Goal: Transaction & Acquisition: Purchase product/service

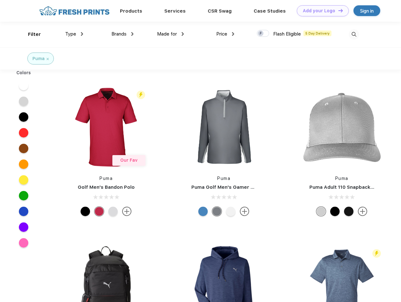
scroll to position [0, 0]
click at [320, 11] on link "Add your Logo Design Tool" at bounding box center [323, 10] width 52 height 11
click at [0, 0] on div "Design Tool" at bounding box center [0, 0] width 0 height 0
click at [338, 10] on link "Add your Logo Design Tool" at bounding box center [323, 10] width 52 height 11
click at [30, 34] on div "Filter" at bounding box center [34, 34] width 13 height 7
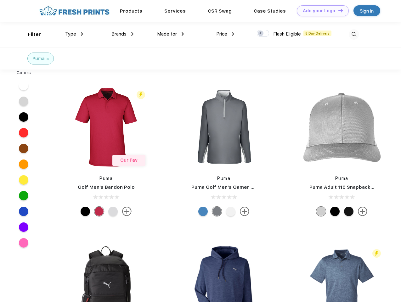
click at [74, 34] on span "Type" at bounding box center [70, 34] width 11 height 6
click at [122, 34] on span "Brands" at bounding box center [118, 34] width 15 height 6
click at [171, 34] on span "Made for" at bounding box center [167, 34] width 20 height 6
click at [225, 34] on span "Price" at bounding box center [221, 34] width 11 height 6
click at [263, 34] on div at bounding box center [263, 33] width 12 height 7
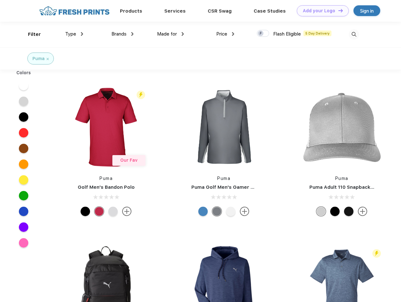
click at [261, 34] on input "checkbox" at bounding box center [259, 32] width 4 height 4
click at [354, 34] on img at bounding box center [354, 34] width 10 height 10
